Goal: Information Seeking & Learning: Learn about a topic

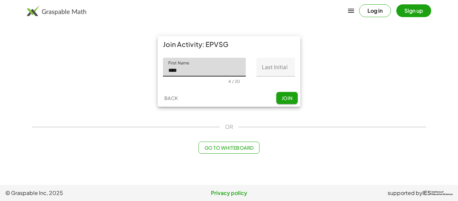
type input "****"
click at [275, 69] on input "Last Initial" at bounding box center [275, 67] width 39 height 19
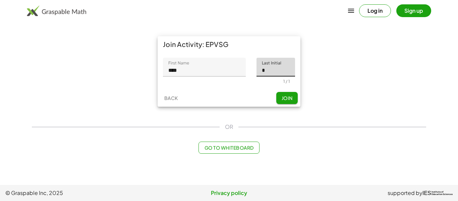
type input "*"
click at [292, 100] on span "Join" at bounding box center [286, 98] width 11 height 6
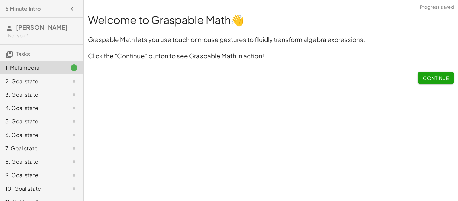
click at [431, 91] on div "Welcome to Graspable Math 👋 Graspable Math lets you use touch or mouse gestures…" at bounding box center [271, 100] width 374 height 201
click at [432, 82] on button "Continue" at bounding box center [436, 78] width 36 height 12
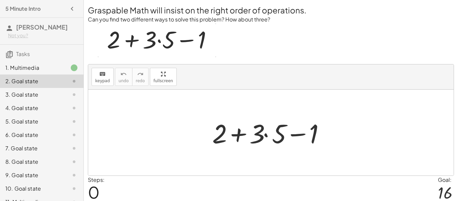
scroll to position [5, 0]
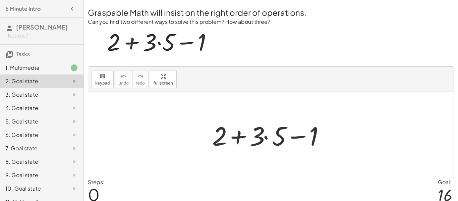
click at [267, 138] on div at bounding box center [273, 135] width 129 height 35
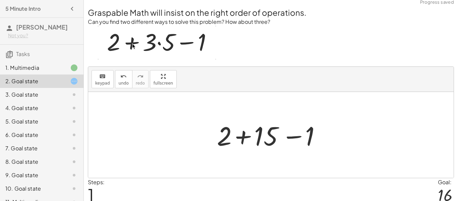
click at [246, 136] on div at bounding box center [274, 135] width 120 height 35
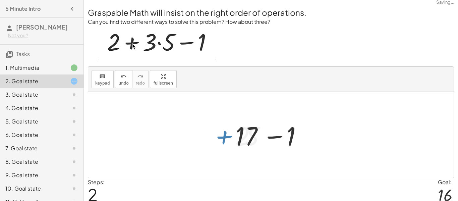
click at [274, 137] on div at bounding box center [273, 135] width 82 height 35
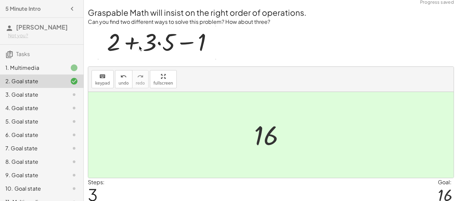
scroll to position [32, 0]
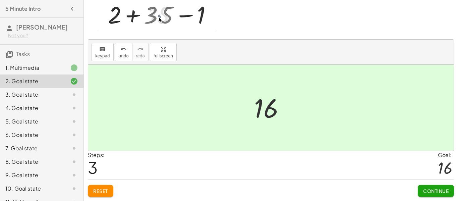
click at [419, 187] on button "Continue" at bounding box center [436, 191] width 36 height 12
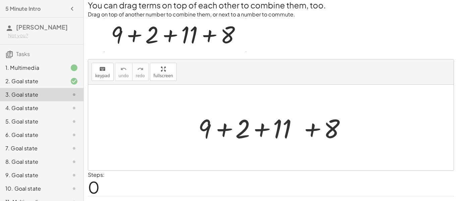
scroll to position [13, 0]
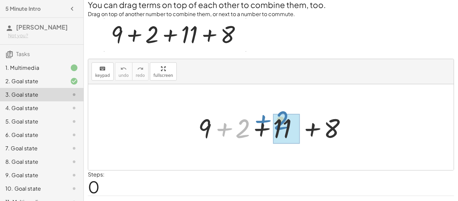
drag, startPoint x: 223, startPoint y: 131, endPoint x: 262, endPoint y: 123, distance: 40.3
click at [262, 123] on div at bounding box center [273, 127] width 157 height 35
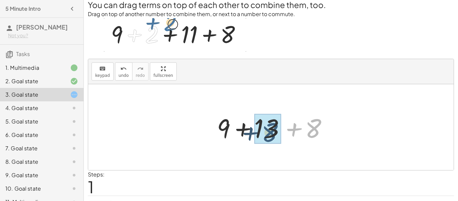
drag, startPoint x: 308, startPoint y: 129, endPoint x: 258, endPoint y: 135, distance: 49.9
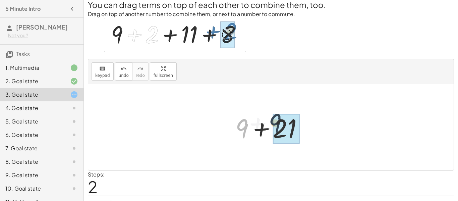
drag, startPoint x: 237, startPoint y: 128, endPoint x: 273, endPoint y: 127, distance: 35.9
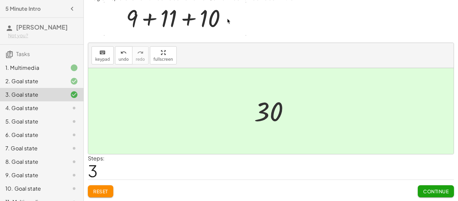
scroll to position [29, 0]
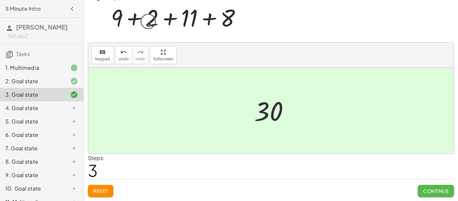
click at [425, 189] on span "Continue" at bounding box center [435, 191] width 25 height 6
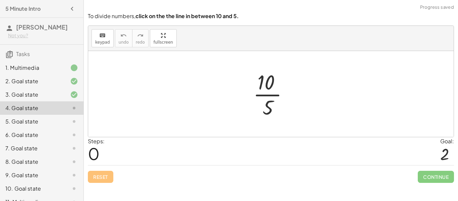
click at [263, 80] on div at bounding box center [273, 94] width 47 height 52
drag, startPoint x: 264, startPoint y: 83, endPoint x: 268, endPoint y: 101, distance: 18.1
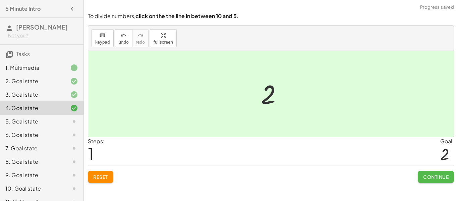
click at [430, 175] on span "Continue" at bounding box center [435, 177] width 25 height 6
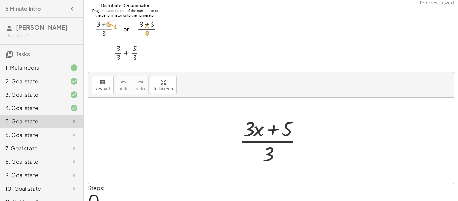
scroll to position [5, 0]
click at [271, 121] on div at bounding box center [273, 140] width 75 height 52
click at [271, 126] on div at bounding box center [273, 140] width 75 height 52
click at [272, 154] on div at bounding box center [273, 140] width 75 height 52
drag, startPoint x: 272, startPoint y: 154, endPoint x: 299, endPoint y: 114, distance: 48.0
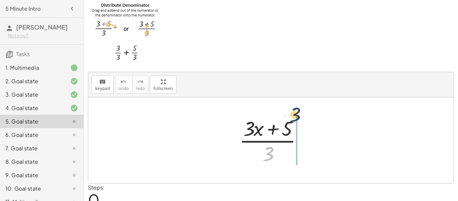
click at [299, 114] on div at bounding box center [273, 140] width 75 height 52
drag, startPoint x: 270, startPoint y: 151, endPoint x: 289, endPoint y: 124, distance: 32.9
click at [289, 124] on div at bounding box center [273, 140] width 75 height 52
click at [264, 141] on div at bounding box center [273, 140] width 75 height 52
drag, startPoint x: 270, startPoint y: 151, endPoint x: 292, endPoint y: 124, distance: 34.3
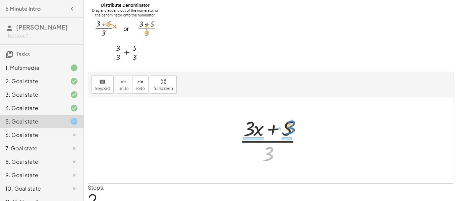
click at [292, 124] on div at bounding box center [273, 140] width 75 height 52
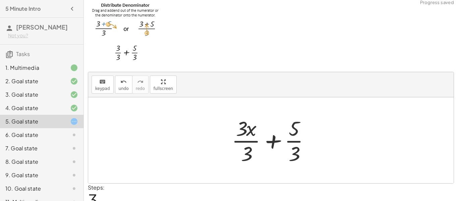
click at [275, 142] on div at bounding box center [273, 140] width 90 height 52
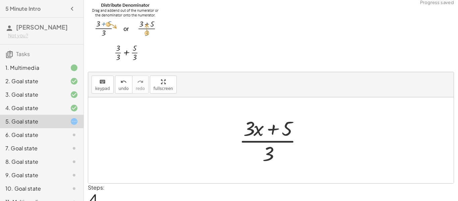
click at [271, 149] on div at bounding box center [273, 140] width 75 height 52
drag, startPoint x: 285, startPoint y: 135, endPoint x: 274, endPoint y: 156, distance: 23.9
click at [274, 156] on div at bounding box center [273, 140] width 75 height 52
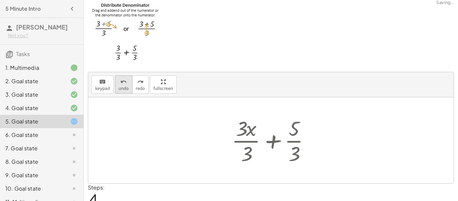
click at [124, 84] on icon "undo" at bounding box center [123, 82] width 6 height 8
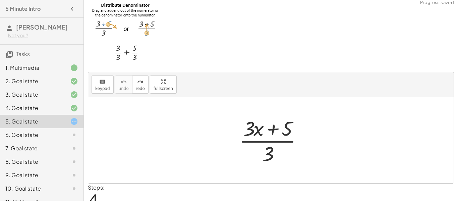
scroll to position [34, 0]
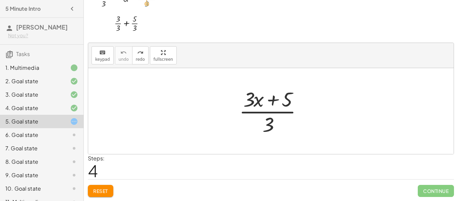
click at [103, 190] on span "Reset" at bounding box center [100, 191] width 15 height 6
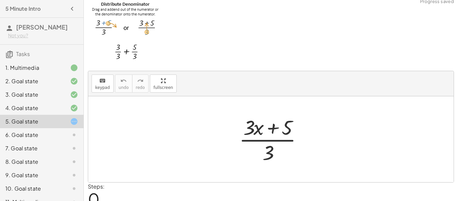
scroll to position [5, 0]
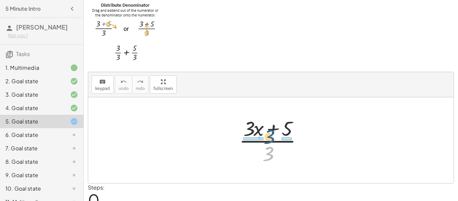
drag, startPoint x: 270, startPoint y: 152, endPoint x: 271, endPoint y: 134, distance: 18.2
click at [271, 134] on div at bounding box center [273, 140] width 75 height 52
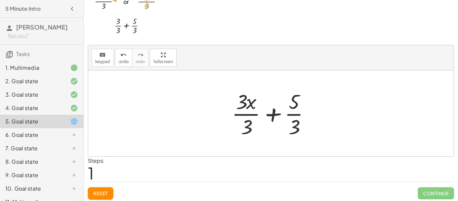
scroll to position [0, 0]
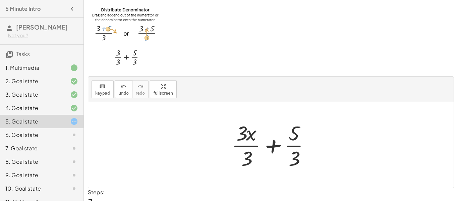
click at [250, 144] on div at bounding box center [273, 145] width 90 height 52
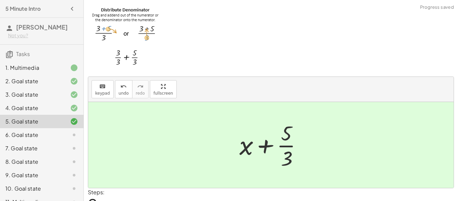
click at [290, 143] on div at bounding box center [273, 145] width 74 height 52
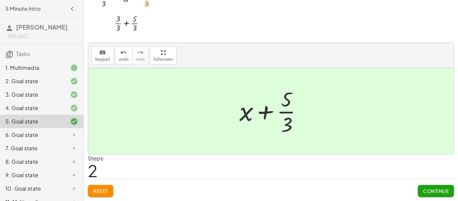
click at [434, 192] on span "Continue" at bounding box center [435, 191] width 25 height 6
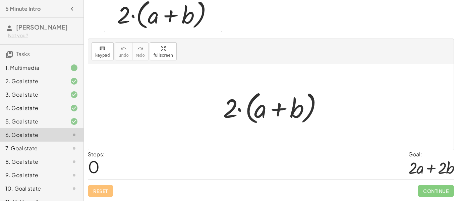
scroll to position [33, 0]
click at [232, 110] on div at bounding box center [274, 107] width 108 height 39
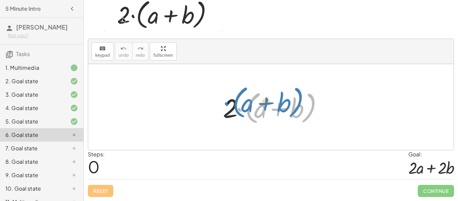
drag, startPoint x: 239, startPoint y: 111, endPoint x: 221, endPoint y: 104, distance: 19.2
click at [221, 104] on div at bounding box center [274, 107] width 108 height 39
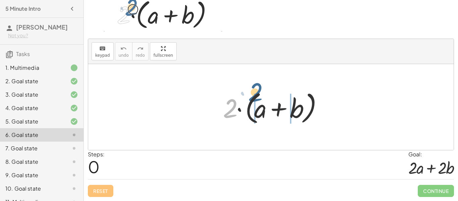
drag, startPoint x: 231, startPoint y: 111, endPoint x: 256, endPoint y: 98, distance: 28.3
click at [256, 98] on div at bounding box center [274, 107] width 108 height 39
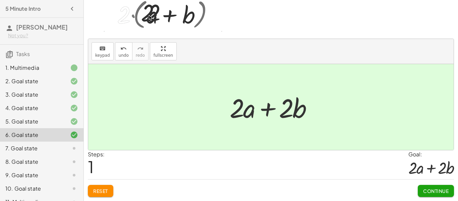
click at [421, 186] on button "Continue" at bounding box center [436, 191] width 36 height 12
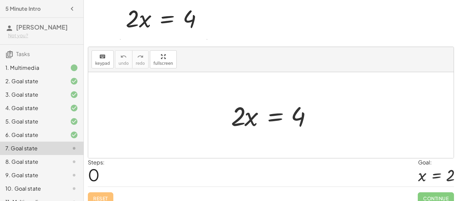
click at [240, 120] on div at bounding box center [274, 115] width 92 height 35
drag, startPoint x: 234, startPoint y: 116, endPoint x: 305, endPoint y: 126, distance: 71.7
click at [305, 126] on div at bounding box center [274, 115] width 92 height 35
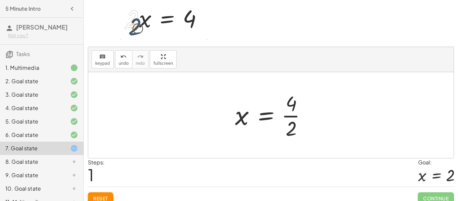
click at [296, 124] on div at bounding box center [273, 115] width 83 height 52
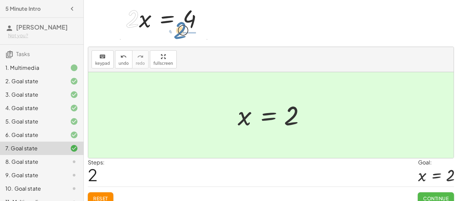
click at [441, 196] on span "Continue" at bounding box center [435, 198] width 25 height 6
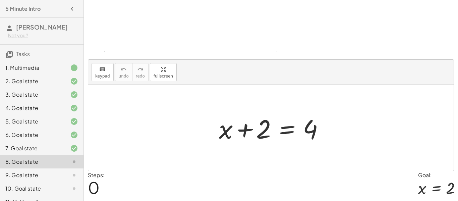
scroll to position [80, 0]
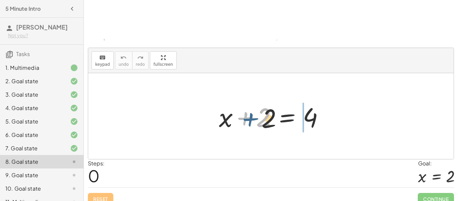
drag, startPoint x: 252, startPoint y: 121, endPoint x: 291, endPoint y: 127, distance: 39.6
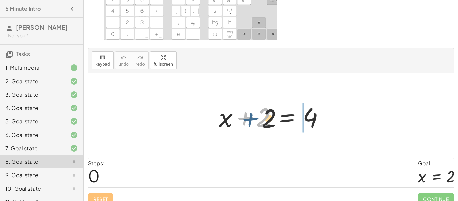
click at [291, 127] on div at bounding box center [274, 116] width 116 height 35
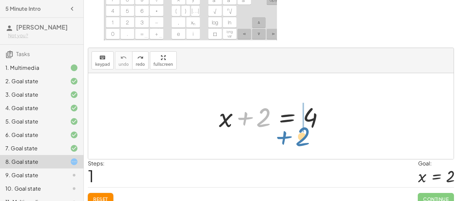
drag, startPoint x: 261, startPoint y: 123, endPoint x: 301, endPoint y: 142, distance: 44.2
click at [301, 142] on div "+ 2 + x + 2 = 4" at bounding box center [270, 116] width 365 height 86
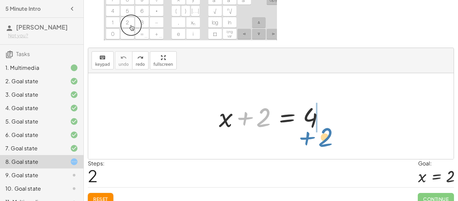
drag, startPoint x: 253, startPoint y: 115, endPoint x: 316, endPoint y: 135, distance: 65.3
click at [316, 135] on div "+ 2 + x + 2 = 4" at bounding box center [270, 116] width 365 height 86
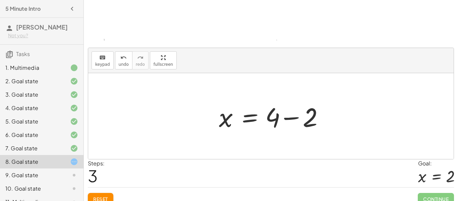
click at [299, 118] on div at bounding box center [274, 116] width 116 height 35
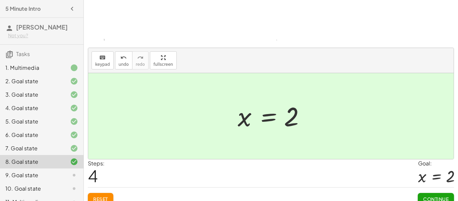
click at [447, 193] on button "Continue" at bounding box center [436, 199] width 36 height 12
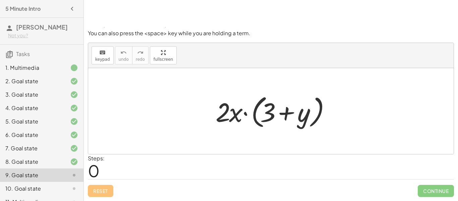
scroll to position [38, 0]
click at [279, 112] on div at bounding box center [273, 111] width 123 height 39
drag, startPoint x: 229, startPoint y: 112, endPoint x: 289, endPoint y: 109, distance: 60.4
click at [289, 109] on div at bounding box center [273, 111] width 123 height 39
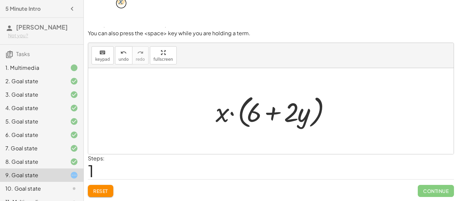
click at [257, 114] on div at bounding box center [273, 111] width 123 height 39
click at [282, 116] on div at bounding box center [273, 111] width 123 height 39
drag, startPoint x: 228, startPoint y: 115, endPoint x: 257, endPoint y: 118, distance: 29.3
click at [257, 118] on div at bounding box center [273, 111] width 123 height 39
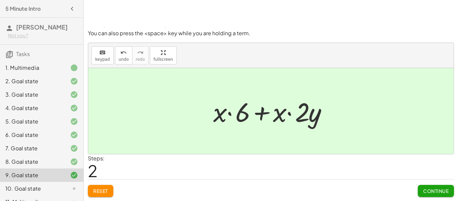
click at [268, 116] on div at bounding box center [273, 111] width 127 height 35
click at [436, 191] on span "Continue" at bounding box center [435, 191] width 25 height 6
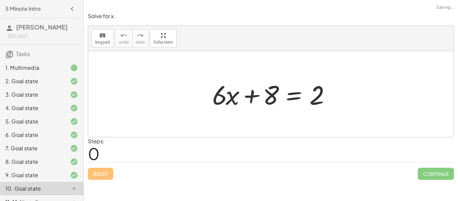
scroll to position [0, 0]
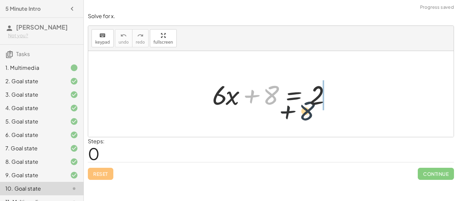
drag, startPoint x: 275, startPoint y: 97, endPoint x: 328, endPoint y: 115, distance: 55.8
click at [328, 115] on div "+ 8 + · 6 · x + 8 = 2" at bounding box center [270, 94] width 365 height 86
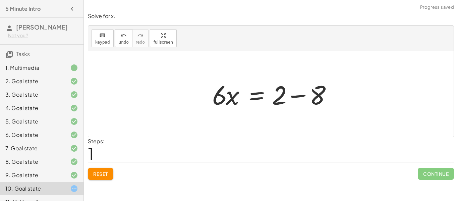
click at [286, 86] on div at bounding box center [273, 94] width 129 height 35
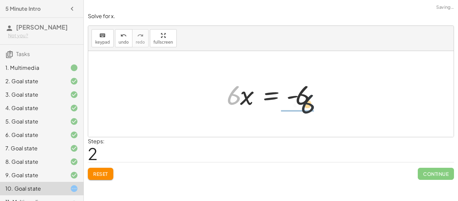
drag, startPoint x: 227, startPoint y: 101, endPoint x: 311, endPoint y: 111, distance: 84.3
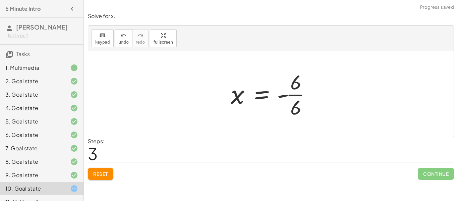
click at [311, 100] on div at bounding box center [273, 94] width 93 height 52
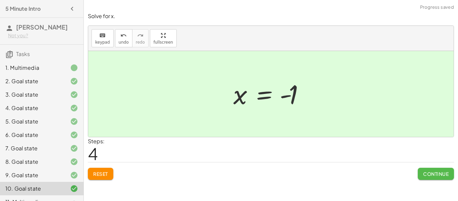
click at [432, 173] on span "Continue" at bounding box center [435, 174] width 25 height 6
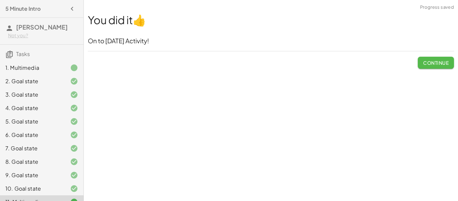
click at [425, 66] on button "Continue" at bounding box center [436, 63] width 36 height 12
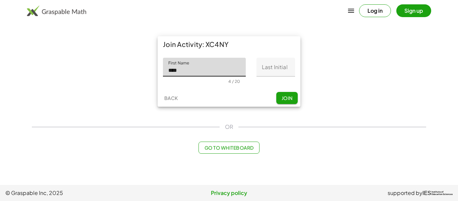
type input "****"
click at [291, 74] on input "Last Initial" at bounding box center [275, 67] width 39 height 19
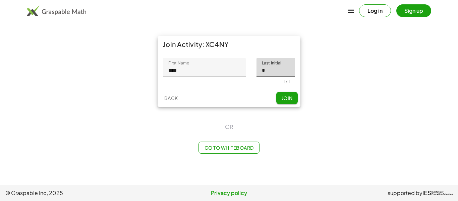
type input "*"
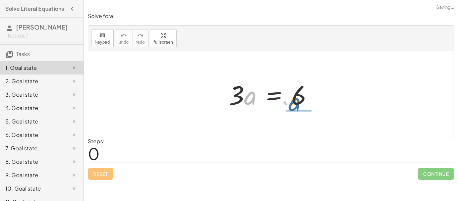
drag, startPoint x: 251, startPoint y: 96, endPoint x: 296, endPoint y: 102, distance: 45.4
click at [296, 102] on div at bounding box center [273, 94] width 96 height 35
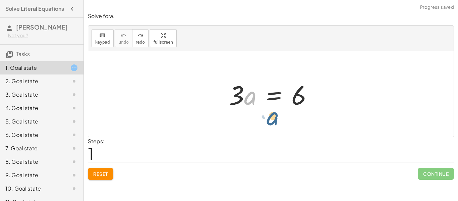
drag, startPoint x: 248, startPoint y: 94, endPoint x: 245, endPoint y: 95, distance: 3.5
click at [245, 95] on div at bounding box center [273, 94] width 96 height 35
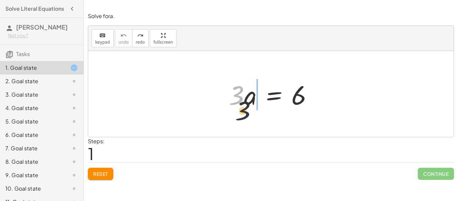
drag, startPoint x: 241, startPoint y: 91, endPoint x: 256, endPoint y: 118, distance: 31.4
click at [256, 118] on div "· 3 · 3 · a = 6" at bounding box center [270, 94] width 365 height 86
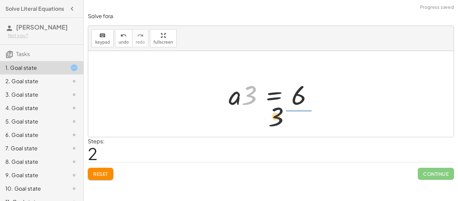
drag, startPoint x: 249, startPoint y: 99, endPoint x: 325, endPoint y: 133, distance: 83.4
click at [325, 133] on div "· 3 · a = 6 · 3 · 3 · a = 6" at bounding box center [270, 94] width 365 height 86
drag, startPoint x: 250, startPoint y: 88, endPoint x: 311, endPoint y: 128, distance: 72.7
click at [311, 128] on div "· 3 · a = 6 · 3 · 3 · a = 6" at bounding box center [270, 94] width 365 height 86
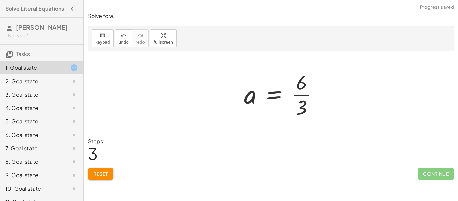
click at [300, 102] on div at bounding box center [284, 94] width 86 height 52
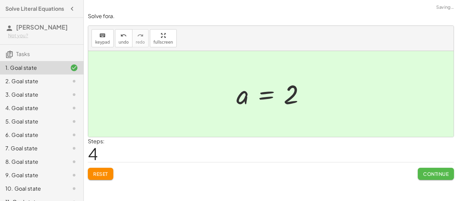
click at [432, 176] on span "Continue" at bounding box center [435, 174] width 25 height 6
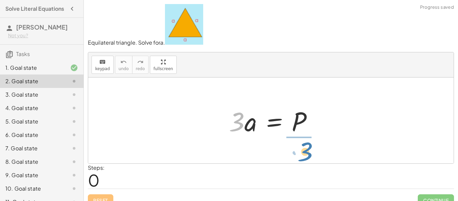
drag, startPoint x: 244, startPoint y: 125, endPoint x: 313, endPoint y: 155, distance: 74.9
click at [313, 155] on div "· 3 · 3 · a = P" at bounding box center [270, 120] width 365 height 86
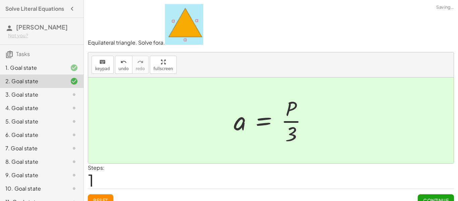
click at [433, 198] on span "Continue" at bounding box center [435, 200] width 25 height 6
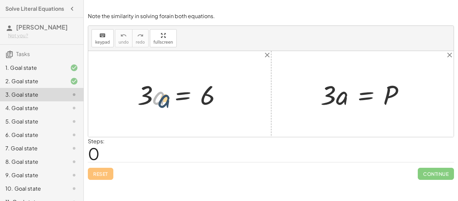
drag, startPoint x: 155, startPoint y: 98, endPoint x: 164, endPoint y: 102, distance: 9.4
click at [164, 102] on div at bounding box center [182, 94] width 96 height 35
drag, startPoint x: 145, startPoint y: 97, endPoint x: 223, endPoint y: 114, distance: 79.6
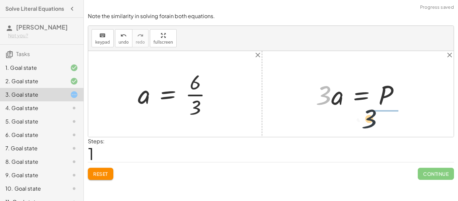
drag, startPoint x: 326, startPoint y: 101, endPoint x: 395, endPoint y: 120, distance: 71.2
click at [395, 120] on div "· 3 · a = 6 · 3 a = 6 · · 3 · 3 · a = P" at bounding box center [270, 94] width 365 height 86
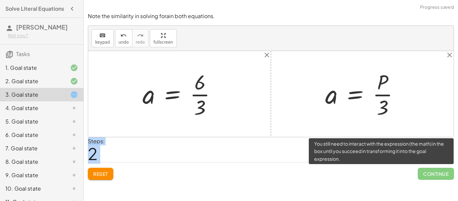
drag, startPoint x: 430, startPoint y: 173, endPoint x: 376, endPoint y: 143, distance: 61.5
click at [0, 0] on div "Note the similarity in solving for a in both equations. keyboard keypad undo un…" at bounding box center [0, 0] width 0 height 0
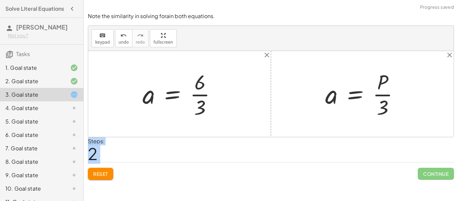
click at [381, 109] on div at bounding box center [365, 94] width 86 height 52
click at [379, 96] on div at bounding box center [365, 94] width 86 height 52
click at [200, 95] on div at bounding box center [182, 94] width 86 height 52
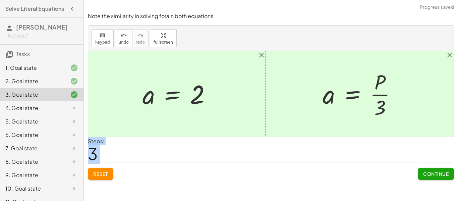
click at [441, 168] on button "Continue" at bounding box center [436, 174] width 36 height 12
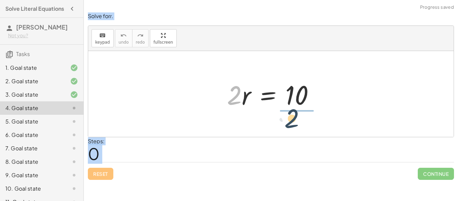
drag, startPoint x: 232, startPoint y: 95, endPoint x: 298, endPoint y: 119, distance: 70.2
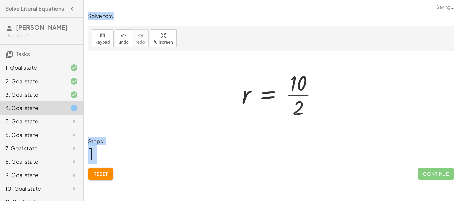
click at [269, 141] on div "Steps: 1" at bounding box center [271, 149] width 366 height 25
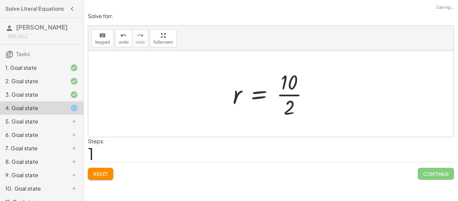
click at [281, 90] on div at bounding box center [273, 94] width 88 height 52
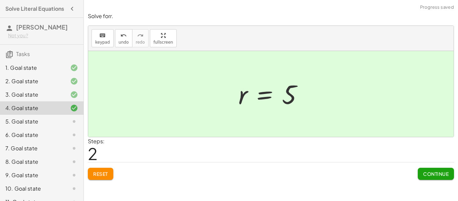
click at [428, 170] on button "Continue" at bounding box center [436, 174] width 36 height 12
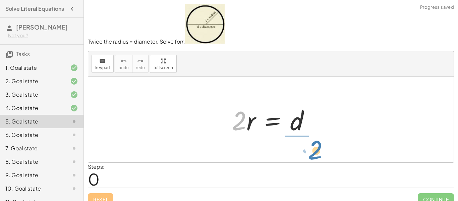
drag, startPoint x: 238, startPoint y: 119, endPoint x: 301, endPoint y: 148, distance: 69.0
click at [301, 148] on div "· 2 · r · 2 · r = d" at bounding box center [270, 119] width 365 height 86
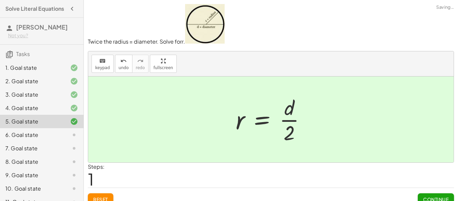
click at [426, 193] on button "Continue" at bounding box center [436, 199] width 36 height 12
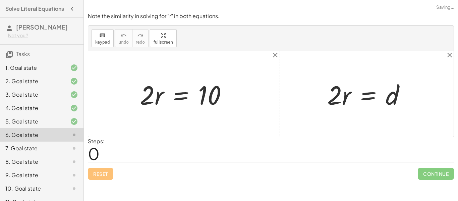
drag, startPoint x: 136, startPoint y: 98, endPoint x: 145, endPoint y: 108, distance: 13.7
click at [145, 108] on div "· 2 · r = 10" at bounding box center [184, 94] width 108 height 38
drag, startPoint x: 143, startPoint y: 102, endPoint x: 198, endPoint y: 126, distance: 59.2
click at [198, 126] on div "· 2 · r · 2 · r = 10 · 2 · r = d" at bounding box center [270, 94] width 365 height 86
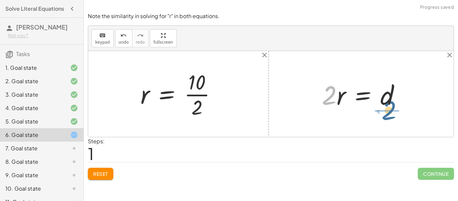
drag, startPoint x: 332, startPoint y: 98, endPoint x: 393, endPoint y: 112, distance: 62.8
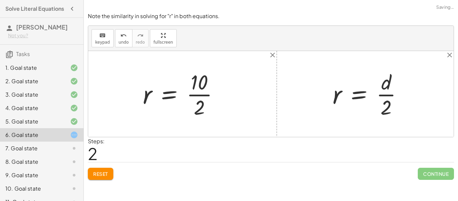
click at [383, 89] on div at bounding box center [370, 94] width 82 height 52
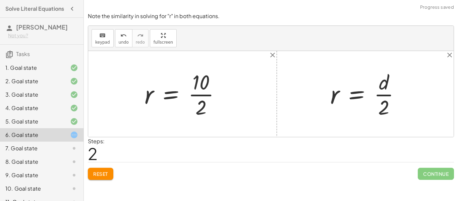
click at [384, 95] on div at bounding box center [368, 94] width 82 height 52
click at [382, 95] on div at bounding box center [368, 94] width 82 height 52
click at [206, 96] on div at bounding box center [185, 94] width 88 height 52
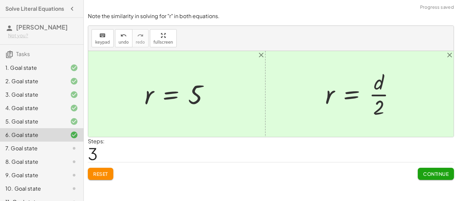
click at [431, 176] on span "Continue" at bounding box center [435, 174] width 25 height 6
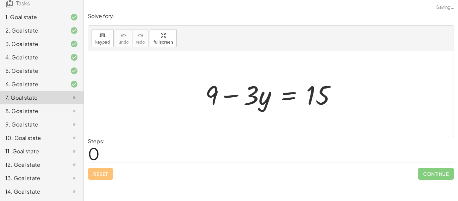
scroll to position [91, 0]
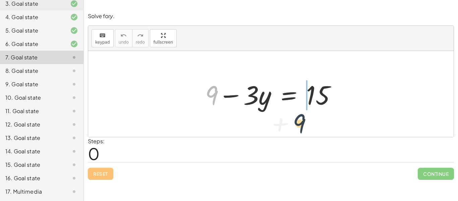
drag, startPoint x: 208, startPoint y: 94, endPoint x: 313, endPoint y: 121, distance: 108.8
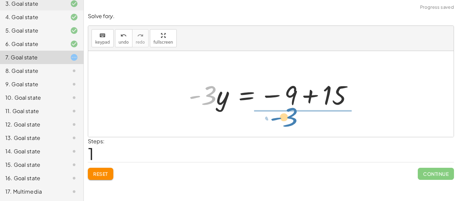
drag, startPoint x: 211, startPoint y: 98, endPoint x: 301, endPoint y: 120, distance: 92.2
click at [301, 120] on div "+ 9 − · 3 · y = 15 · - 3 9 · 3 · y = 15 - − +" at bounding box center [270, 94] width 365 height 86
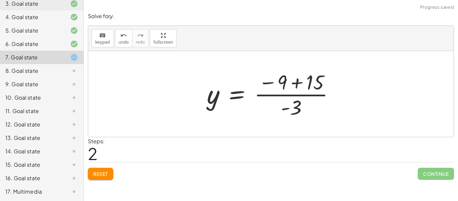
click at [296, 96] on div at bounding box center [273, 94] width 140 height 52
click at [295, 95] on div at bounding box center [273, 94] width 140 height 52
click at [299, 98] on div at bounding box center [273, 94] width 140 height 52
click at [311, 85] on div at bounding box center [273, 94] width 140 height 52
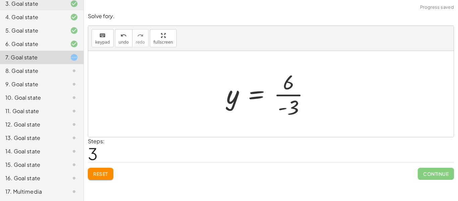
click at [271, 104] on div at bounding box center [270, 94] width 95 height 52
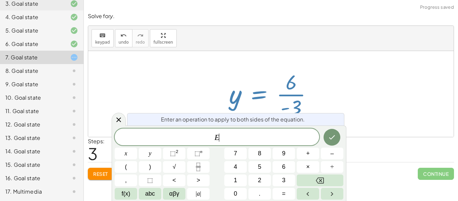
scroll to position [0, 0]
click at [307, 86] on div at bounding box center [273, 94] width 95 height 52
click at [123, 120] on div at bounding box center [119, 119] width 14 height 13
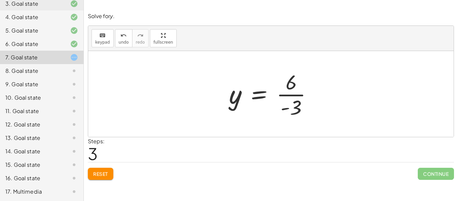
click at [293, 93] on div at bounding box center [273, 94] width 95 height 52
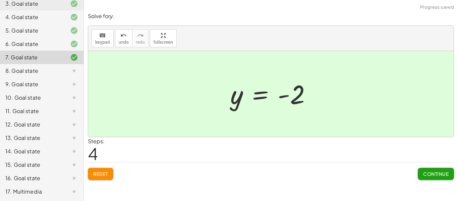
click at [431, 171] on span "Continue" at bounding box center [435, 174] width 25 height 6
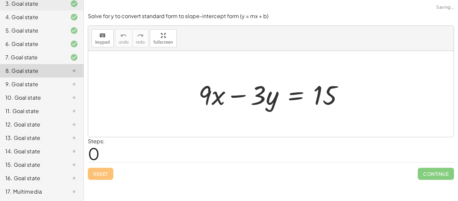
click at [431, 171] on span "Continue" at bounding box center [436, 174] width 36 height 12
drag, startPoint x: 214, startPoint y: 96, endPoint x: 415, endPoint y: 96, distance: 201.5
click at [415, 96] on div "· x + · 9 + · 9 · x − · 3 · y = 15" at bounding box center [270, 94] width 365 height 86
drag, startPoint x: 213, startPoint y: 91, endPoint x: 211, endPoint y: 98, distance: 6.9
click at [211, 98] on div at bounding box center [273, 94] width 157 height 35
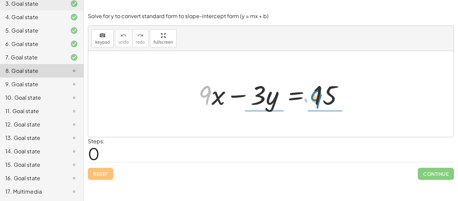
drag, startPoint x: 209, startPoint y: 90, endPoint x: 319, endPoint y: 94, distance: 110.7
click at [319, 94] on div at bounding box center [273, 94] width 157 height 35
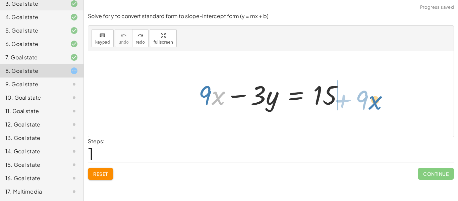
drag, startPoint x: 220, startPoint y: 97, endPoint x: 382, endPoint y: 98, distance: 162.3
click at [382, 98] on div "· x + · 9 + · 9 · x − · 3 · y = 15" at bounding box center [270, 94] width 365 height 86
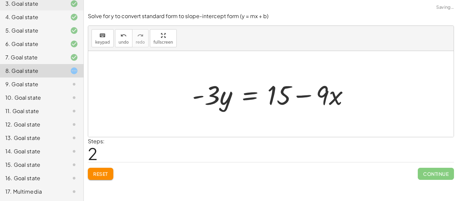
click at [306, 105] on div at bounding box center [273, 94] width 169 height 35
drag, startPoint x: 215, startPoint y: 99, endPoint x: 299, endPoint y: 134, distance: 92.1
click at [299, 134] on div "+ · 9 · x − · 3 · y = 15 · - 3 · 9 · x · 3 · y = 15 - + −" at bounding box center [270, 94] width 365 height 86
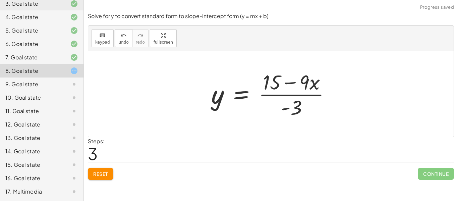
click at [287, 93] on div at bounding box center [273, 94] width 131 height 52
click at [288, 95] on div at bounding box center [273, 94] width 131 height 52
click at [275, 81] on div at bounding box center [273, 94] width 131 height 52
click at [302, 85] on div at bounding box center [273, 94] width 131 height 52
click at [299, 99] on div at bounding box center [273, 94] width 131 height 52
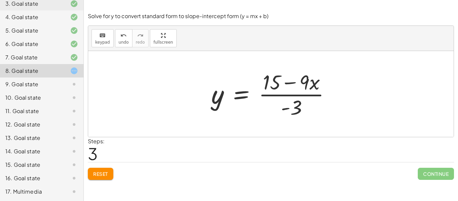
click at [276, 77] on div at bounding box center [273, 94] width 131 height 52
drag, startPoint x: 306, startPoint y: 83, endPoint x: 331, endPoint y: 95, distance: 27.4
click at [331, 95] on div at bounding box center [273, 94] width 131 height 52
drag, startPoint x: 313, startPoint y: 83, endPoint x: 300, endPoint y: 85, distance: 13.2
click at [120, 35] on icon "undo" at bounding box center [123, 36] width 6 height 8
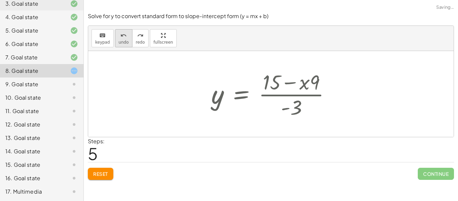
click at [120, 35] on icon "undo" at bounding box center [123, 36] width 6 height 8
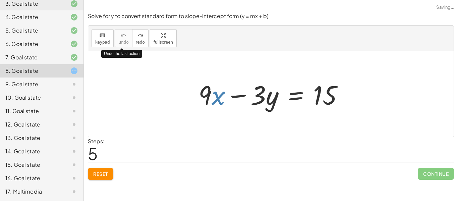
click at [153, 80] on div at bounding box center [270, 94] width 365 height 86
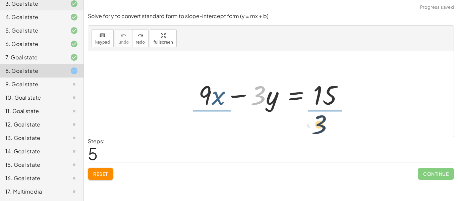
drag, startPoint x: 258, startPoint y: 99, endPoint x: 327, endPoint y: 127, distance: 73.8
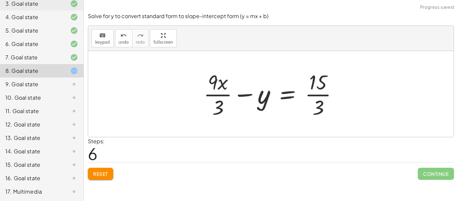
click at [321, 88] on div at bounding box center [273, 94] width 146 height 52
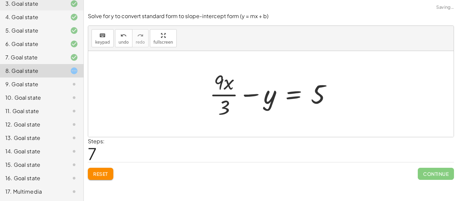
click at [223, 94] on div at bounding box center [273, 94] width 134 height 52
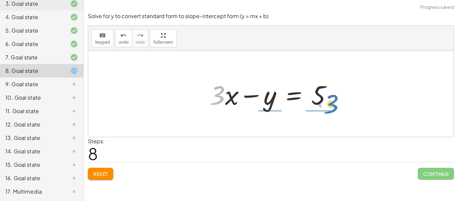
drag, startPoint x: 218, startPoint y: 102, endPoint x: 337, endPoint y: 109, distance: 119.2
click at [337, 109] on div at bounding box center [273, 94] width 134 height 35
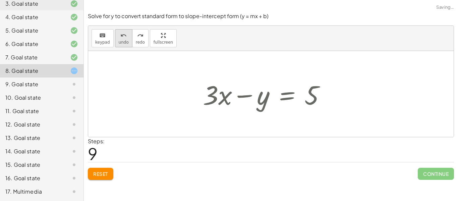
click at [129, 37] on button "undo undo" at bounding box center [123, 38] width 17 height 18
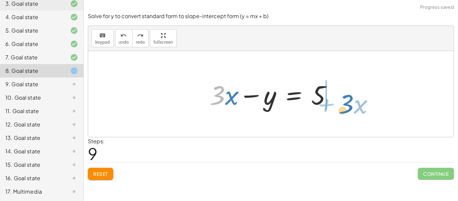
drag, startPoint x: 224, startPoint y: 98, endPoint x: 361, endPoint y: 93, distance: 137.5
click at [361, 93] on div "+ · 9 · x − · 3 · y = 15 + · 9 · x · 3 − y = · 15 · 3 + · 9 · x · 3 − y = 5 · 3…" at bounding box center [270, 94] width 365 height 86
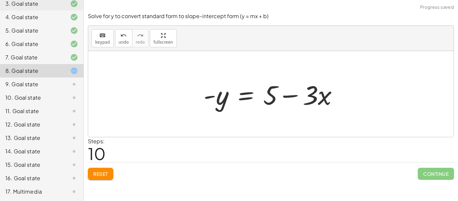
click at [296, 98] on div at bounding box center [273, 94] width 147 height 35
click at [251, 92] on div at bounding box center [273, 94] width 147 height 35
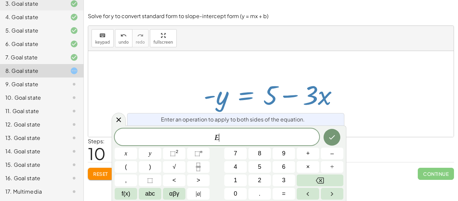
scroll to position [1, 0]
click at [329, 79] on div at bounding box center [273, 94] width 147 height 35
click at [120, 120] on icon at bounding box center [119, 120] width 8 height 8
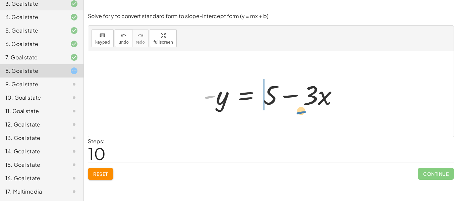
drag, startPoint x: 212, startPoint y: 98, endPoint x: 303, endPoint y: 113, distance: 92.8
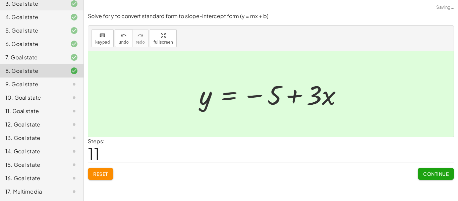
click at [436, 175] on span "Continue" at bounding box center [435, 174] width 25 height 6
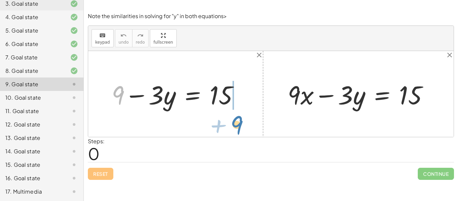
drag, startPoint x: 121, startPoint y: 94, endPoint x: 261, endPoint y: 112, distance: 141.2
click at [261, 112] on div "+ 9 + 9 − · 3 · y = 15 + · 9 · x − · 3 · y = 15" at bounding box center [270, 94] width 365 height 86
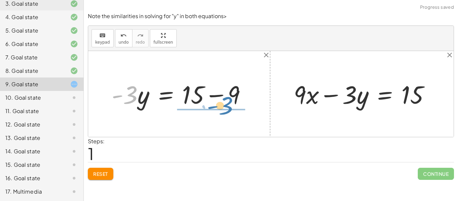
drag, startPoint x: 125, startPoint y: 94, endPoint x: 225, endPoint y: 110, distance: 100.5
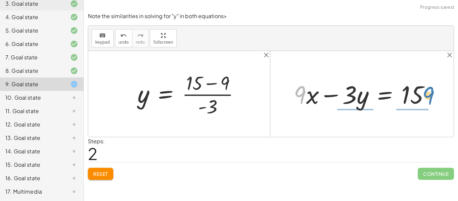
drag, startPoint x: 305, startPoint y: 91, endPoint x: 434, endPoint y: 92, distance: 128.4
click at [434, 92] on div at bounding box center [364, 93] width 148 height 33
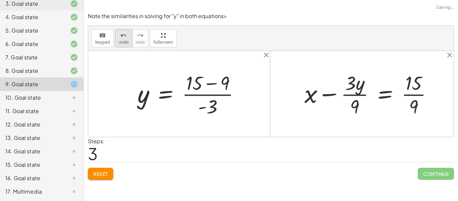
click at [120, 43] on span "undo" at bounding box center [124, 42] width 10 height 5
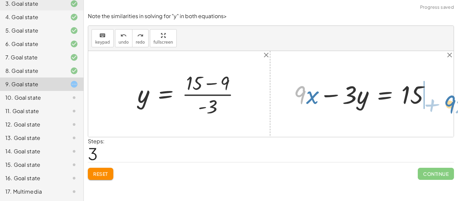
drag, startPoint x: 303, startPoint y: 89, endPoint x: 451, endPoint y: 97, distance: 148.7
click at [451, 97] on div "+ 9 − · 3 · y = 15 · - 3 · y = + 15 − 9 9 · 3 y = 15 - + − · ( ) · 9 + · x + · …" at bounding box center [270, 94] width 365 height 86
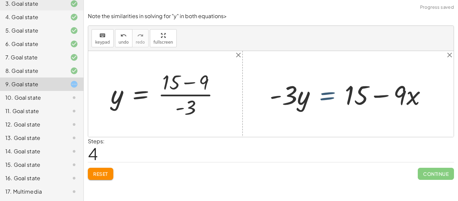
click at [332, 97] on div at bounding box center [350, 94] width 169 height 35
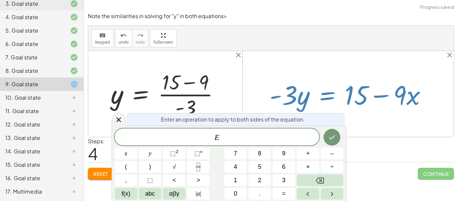
click at [276, 89] on div at bounding box center [350, 94] width 169 height 35
click at [126, 122] on div at bounding box center [270, 94] width 365 height 86
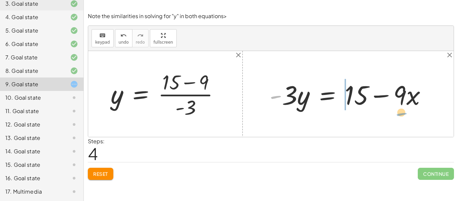
drag, startPoint x: 277, startPoint y: 95, endPoint x: 403, endPoint y: 112, distance: 127.5
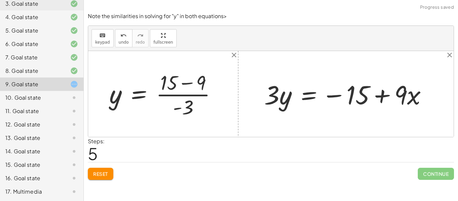
click at [188, 95] on div at bounding box center [165, 93] width 119 height 51
drag, startPoint x: 184, startPoint y: 105, endPoint x: 167, endPoint y: 90, distance: 22.8
click at [167, 90] on div at bounding box center [165, 93] width 119 height 51
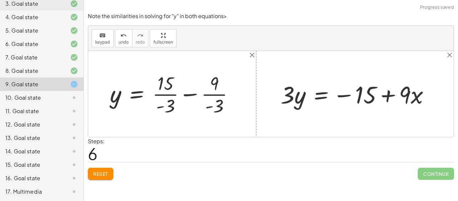
click at [212, 93] on div at bounding box center [175, 93] width 136 height 47
click at [170, 95] on div at bounding box center [174, 93] width 134 height 47
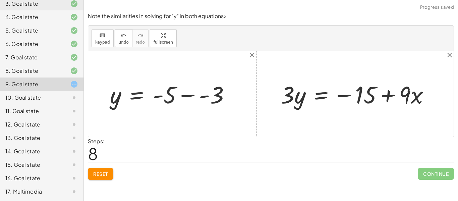
click at [189, 99] on div at bounding box center [173, 93] width 132 height 31
click at [379, 117] on div at bounding box center [270, 94] width 365 height 86
click at [380, 98] on div at bounding box center [357, 93] width 161 height 31
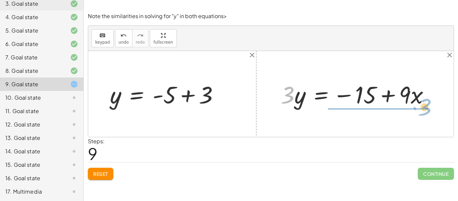
drag, startPoint x: 286, startPoint y: 96, endPoint x: 423, endPoint y: 108, distance: 137.6
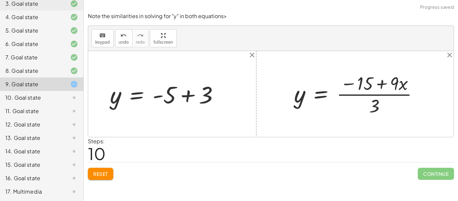
click at [392, 94] on div at bounding box center [359, 93] width 136 height 47
click at [368, 78] on div at bounding box center [359, 93] width 136 height 47
drag, startPoint x: 401, startPoint y: 87, endPoint x: 273, endPoint y: 109, distance: 129.9
click at [273, 109] on div "+ 9 − · 3 · y = 15 · - 3 · y = + 15 − 9 y = · ( + 15 − 9 ) · - 3 y = + · 15 · -…" at bounding box center [270, 94] width 365 height 86
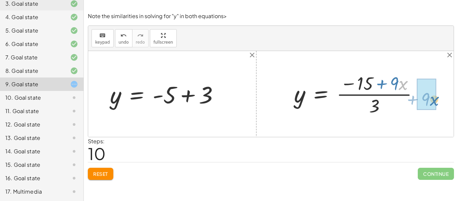
drag, startPoint x: 401, startPoint y: 81, endPoint x: 431, endPoint y: 98, distance: 34.9
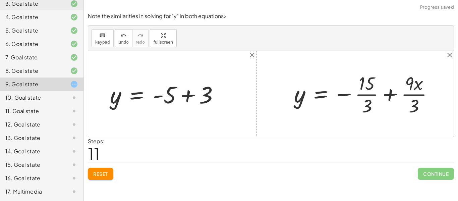
click at [373, 96] on div at bounding box center [366, 93] width 151 height 47
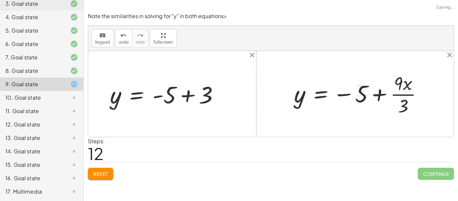
click at [405, 94] on div at bounding box center [361, 93] width 140 height 47
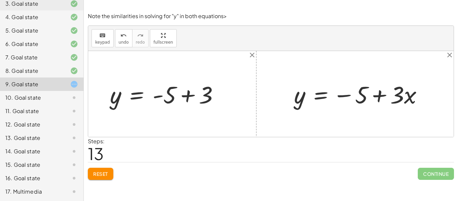
click at [349, 95] on div at bounding box center [361, 93] width 141 height 31
click at [380, 91] on div at bounding box center [361, 93] width 141 height 31
click at [401, 94] on div at bounding box center [361, 93] width 141 height 31
click at [184, 92] on div at bounding box center [167, 93] width 121 height 31
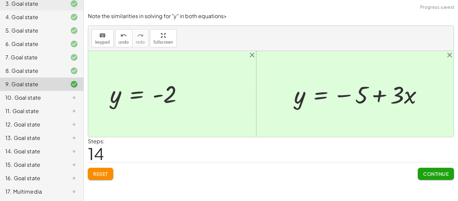
click at [442, 185] on div "Solve for a . keyboard keypad undo undo redo redo fullscreen · 3 · a = 6 · a · …" at bounding box center [271, 100] width 374 height 201
click at [425, 169] on button "Continue" at bounding box center [436, 174] width 36 height 12
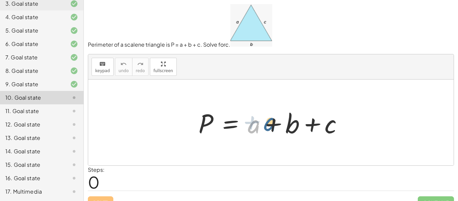
drag, startPoint x: 251, startPoint y: 128, endPoint x: 270, endPoint y: 125, distance: 18.4
click at [270, 125] on div at bounding box center [273, 122] width 157 height 35
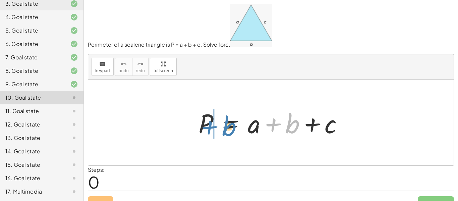
drag, startPoint x: 284, startPoint y: 124, endPoint x: 215, endPoint y: 126, distance: 69.4
click at [215, 126] on div at bounding box center [273, 122] width 157 height 35
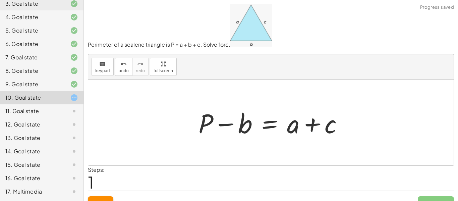
click at [218, 123] on div at bounding box center [273, 122] width 157 height 35
click at [307, 126] on div at bounding box center [273, 122] width 157 height 35
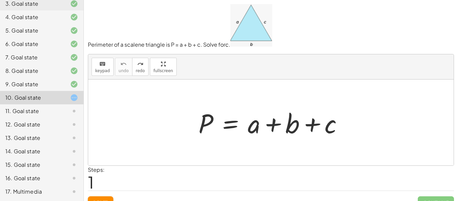
click at [266, 122] on div at bounding box center [273, 122] width 157 height 35
click at [310, 124] on div at bounding box center [273, 122] width 157 height 35
drag, startPoint x: 206, startPoint y: 125, endPoint x: 305, endPoint y: 151, distance: 102.1
click at [305, 151] on div "P P = + a + b + c" at bounding box center [270, 122] width 365 height 86
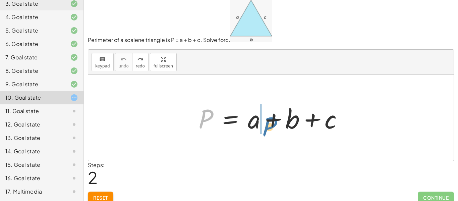
drag, startPoint x: 211, startPoint y: 116, endPoint x: 275, endPoint y: 124, distance: 65.2
click at [275, 124] on div at bounding box center [273, 118] width 157 height 35
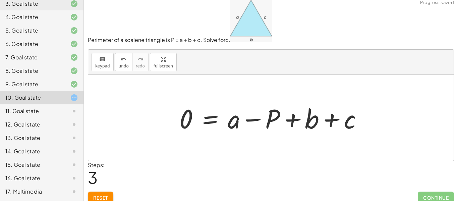
click at [118, 71] on div "keyboard keypad undo [PERSON_NAME] redo fullscreen" at bounding box center [270, 62] width 365 height 25
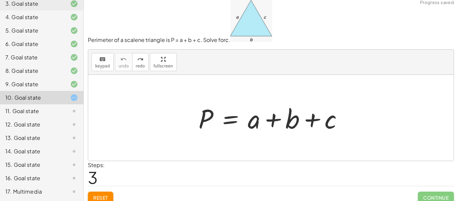
click at [100, 197] on span "Reset" at bounding box center [100, 197] width 15 height 6
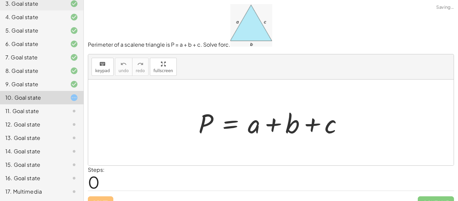
click at [256, 124] on div at bounding box center [273, 122] width 157 height 35
drag, startPoint x: 256, startPoint y: 124, endPoint x: 163, endPoint y: 116, distance: 92.9
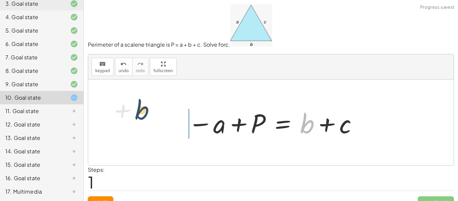
drag, startPoint x: 304, startPoint y: 127, endPoint x: 137, endPoint y: 114, distance: 168.2
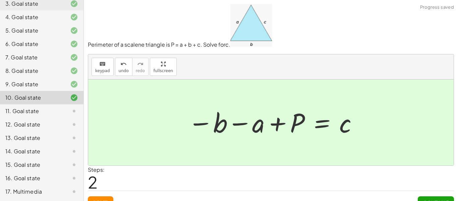
click at [429, 195] on div "Continue" at bounding box center [436, 199] width 36 height 17
click at [429, 197] on button "Continue" at bounding box center [436, 202] width 36 height 12
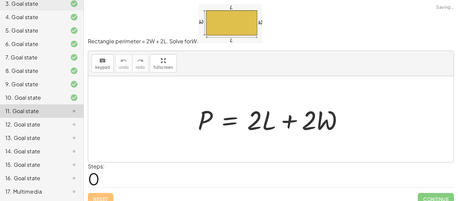
click at [290, 84] on div at bounding box center [270, 119] width 365 height 86
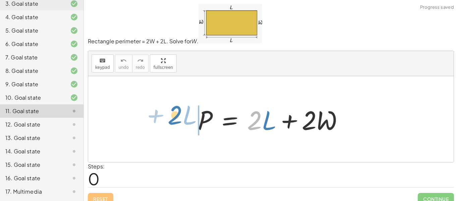
drag, startPoint x: 258, startPoint y: 119, endPoint x: 177, endPoint y: 114, distance: 81.0
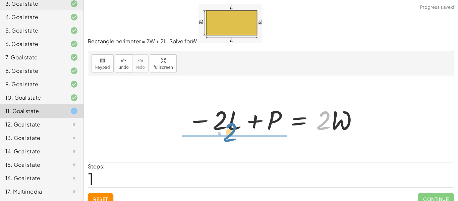
drag, startPoint x: 329, startPoint y: 129, endPoint x: 236, endPoint y: 150, distance: 95.4
click at [236, 150] on div "P = + · 2 · L + · 2 · W · 2 P = · 2 · L · 2 · W − +" at bounding box center [270, 119] width 365 height 86
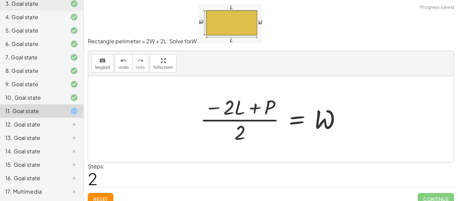
click at [230, 120] on div at bounding box center [274, 119] width 154 height 52
drag, startPoint x: 244, startPoint y: 130, endPoint x: 225, endPoint y: 119, distance: 22.8
click at [225, 119] on div at bounding box center [274, 119] width 154 height 52
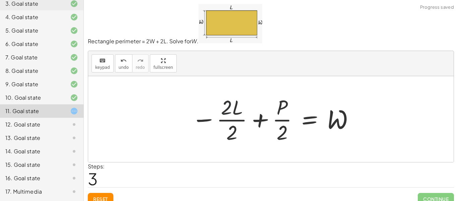
click at [218, 110] on div at bounding box center [273, 119] width 170 height 52
click at [228, 120] on div at bounding box center [273, 119] width 170 height 52
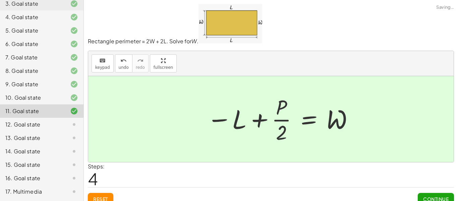
click at [279, 117] on div at bounding box center [280, 119] width 154 height 52
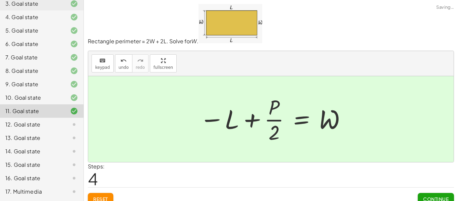
click at [275, 121] on div at bounding box center [273, 119] width 154 height 52
click at [434, 200] on span "Continue" at bounding box center [435, 199] width 25 height 6
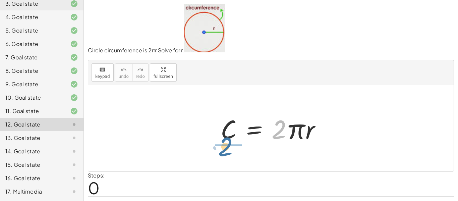
drag, startPoint x: 279, startPoint y: 132, endPoint x: 224, endPoint y: 149, distance: 57.0
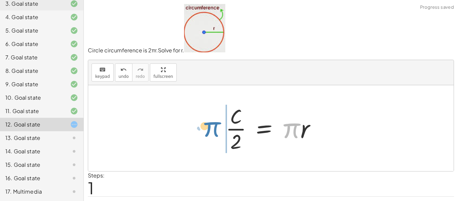
drag, startPoint x: 282, startPoint y: 129, endPoint x: 205, endPoint y: 128, distance: 77.4
click at [205, 128] on div "C = · 2 · π · r · π · r C = · 2 · π · r ·" at bounding box center [270, 128] width 365 height 86
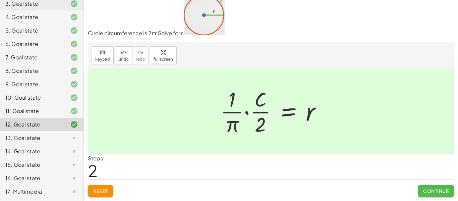
click at [450, 189] on button "Continue" at bounding box center [436, 191] width 36 height 12
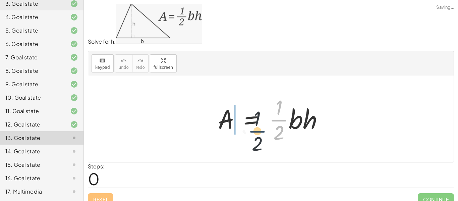
drag, startPoint x: 283, startPoint y: 120, endPoint x: 208, endPoint y: 125, distance: 75.6
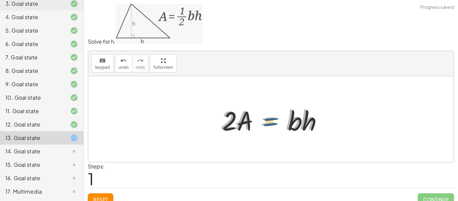
drag, startPoint x: 281, startPoint y: 123, endPoint x: 288, endPoint y: 125, distance: 7.1
click at [288, 125] on div at bounding box center [273, 119] width 113 height 35
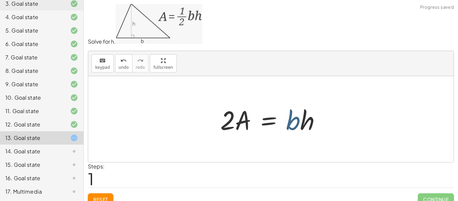
click at [299, 127] on div at bounding box center [273, 119] width 113 height 35
drag, startPoint x: 295, startPoint y: 125, endPoint x: 196, endPoint y: 131, distance: 98.7
